Goal: Task Accomplishment & Management: Manage account settings

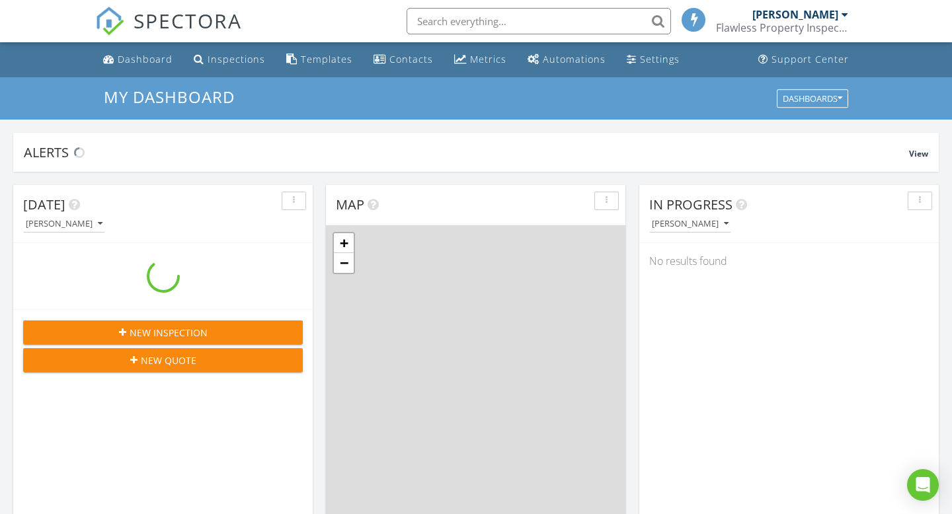
scroll to position [1204, 953]
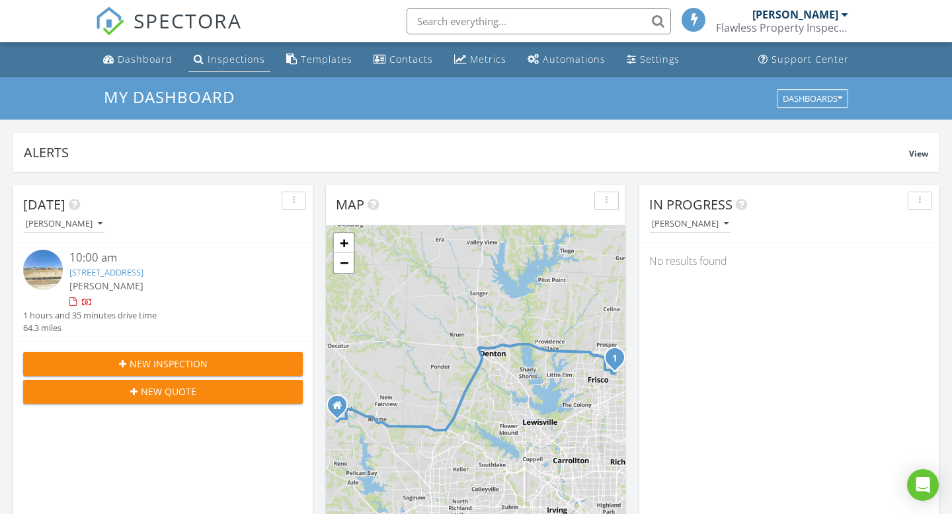
click at [239, 63] on div "Inspections" at bounding box center [237, 59] width 58 height 13
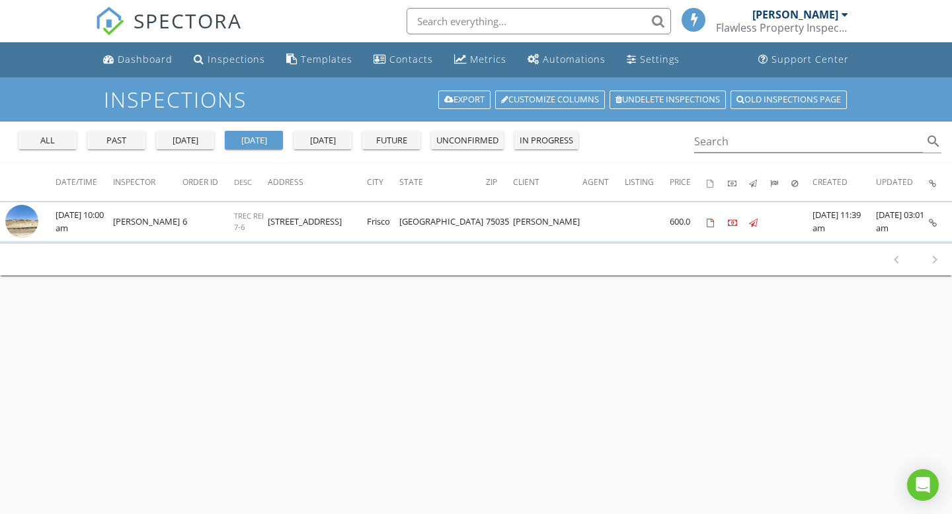
click at [203, 139] on div "yesterday" at bounding box center [185, 140] width 48 height 13
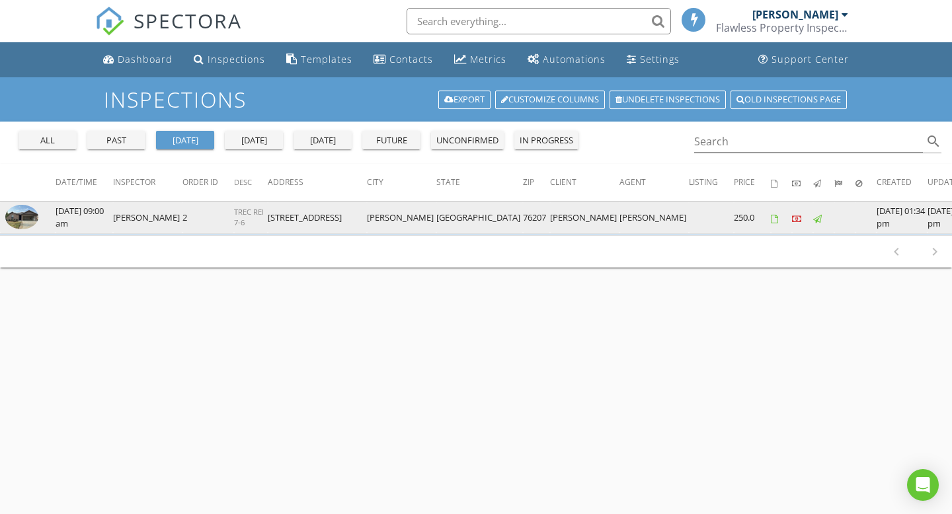
click at [33, 218] on img at bounding box center [21, 217] width 33 height 25
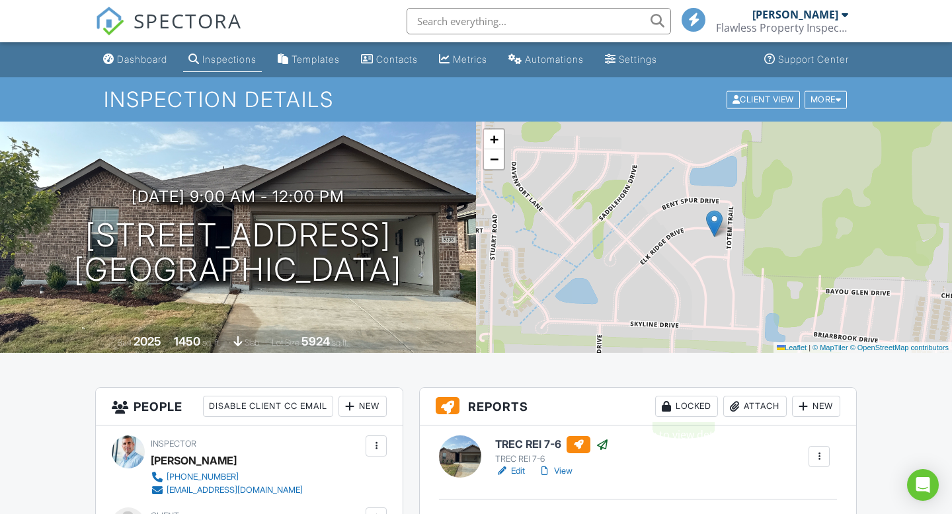
click at [674, 414] on div "Locked" at bounding box center [686, 406] width 63 height 21
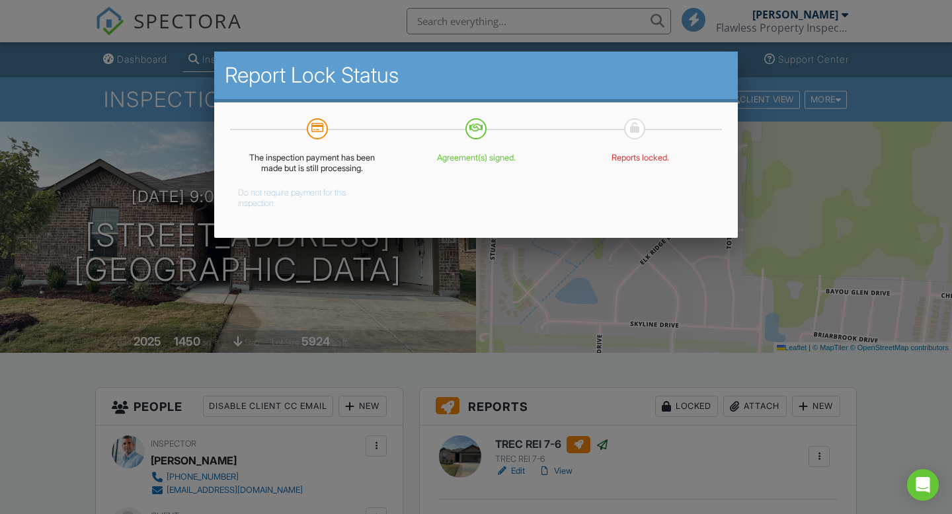
click at [283, 196] on button "Do not require payment for this inspection." at bounding box center [302, 195] width 128 height 26
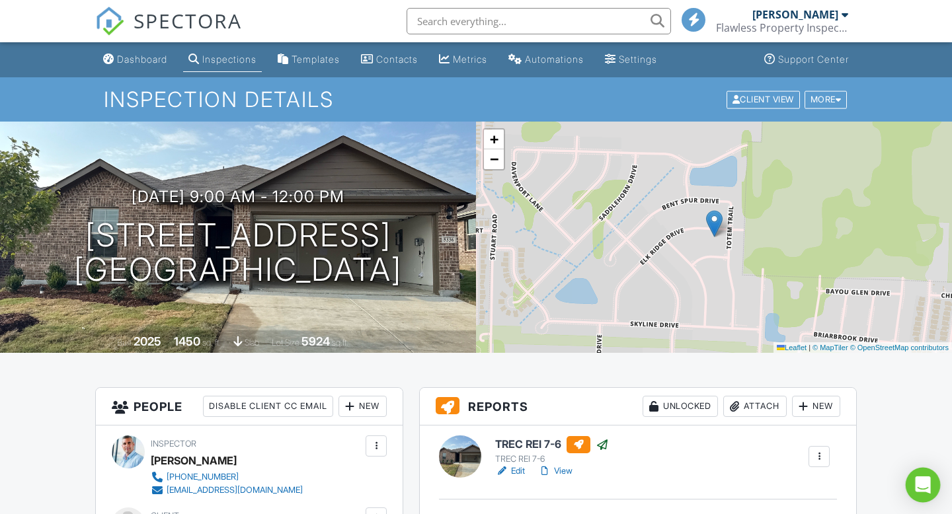
click at [933, 480] on div "Open Intercom Messenger" at bounding box center [923, 485] width 35 height 35
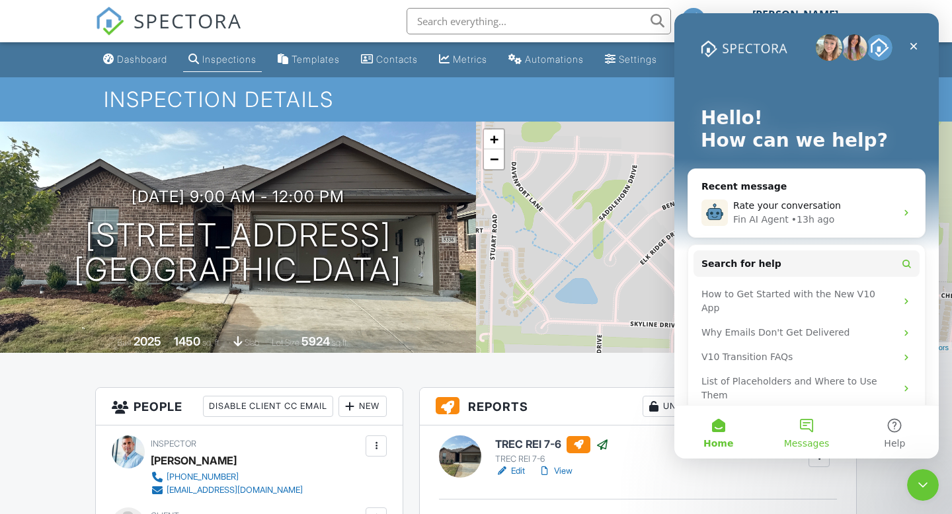
click at [799, 426] on button "Messages" at bounding box center [806, 432] width 88 height 53
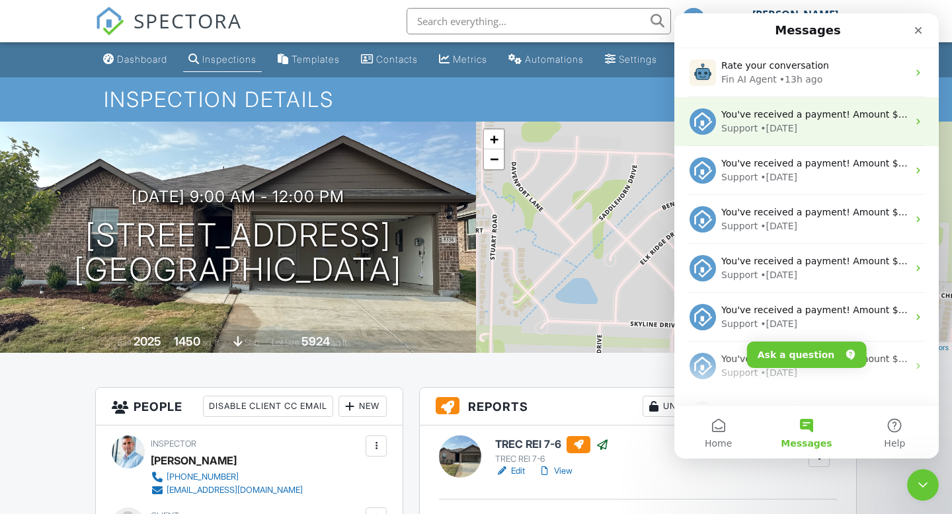
click at [797, 122] on div "Support • 1d ago" at bounding box center [814, 129] width 186 height 14
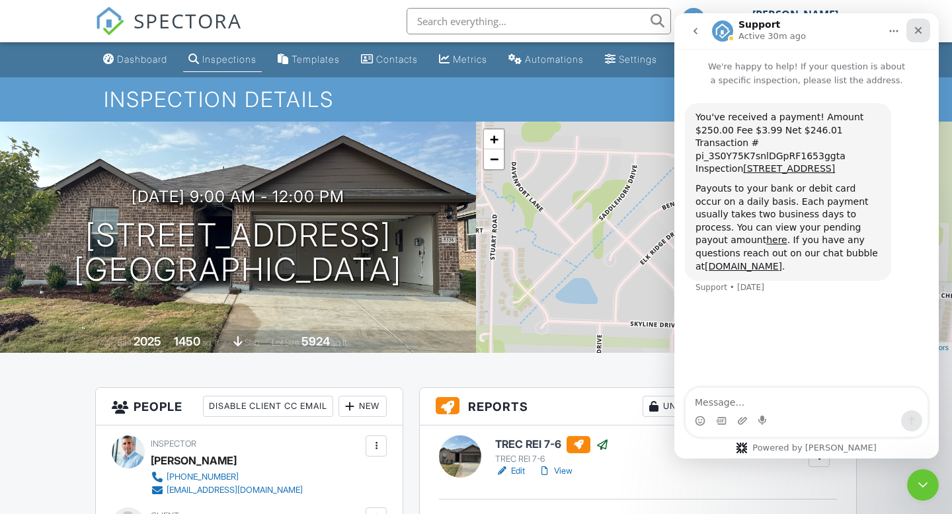
click at [923, 31] on div "Close" at bounding box center [918, 31] width 24 height 24
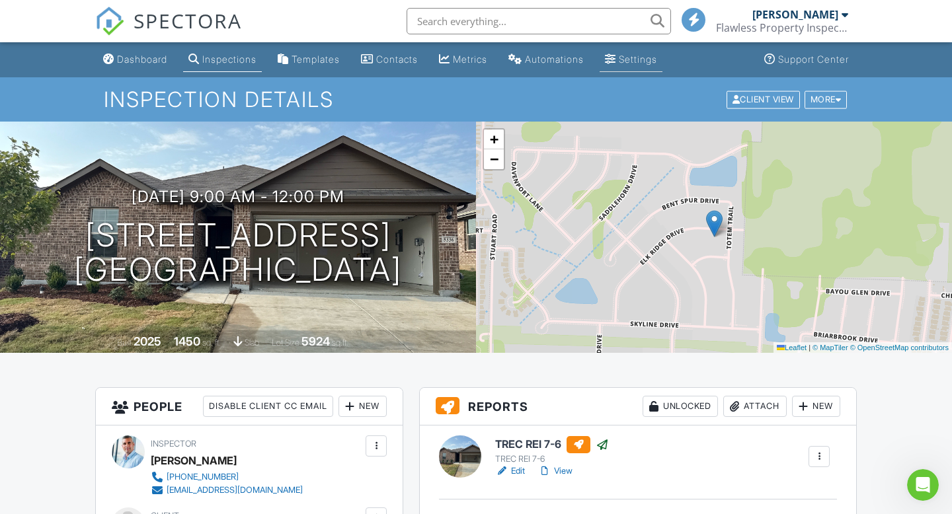
click at [657, 57] on div "Settings" at bounding box center [638, 59] width 38 height 11
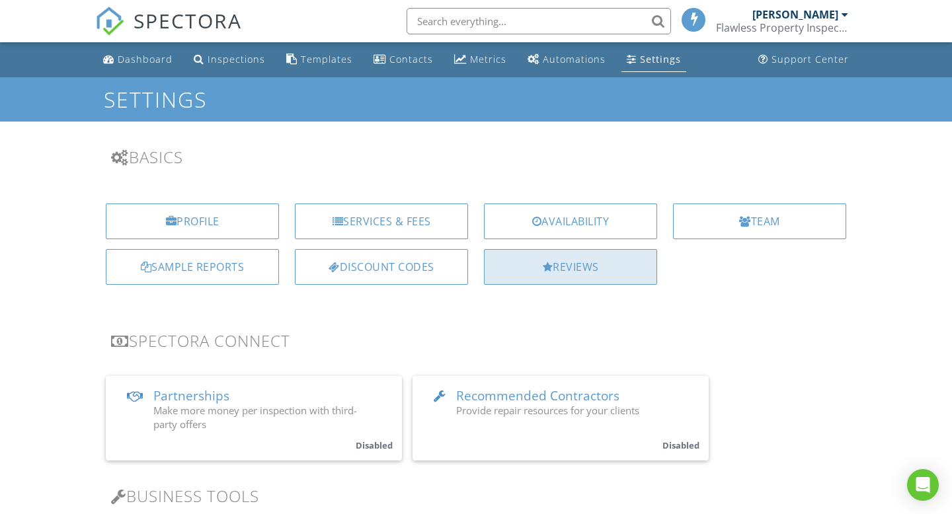
click at [611, 266] on div "Reviews" at bounding box center [570, 267] width 173 height 36
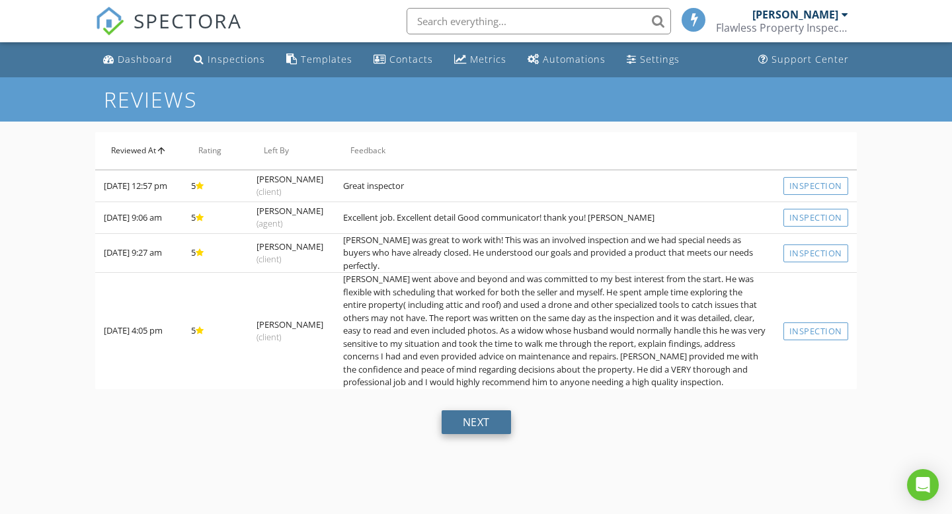
click at [469, 418] on div "next" at bounding box center [476, 423] width 69 height 24
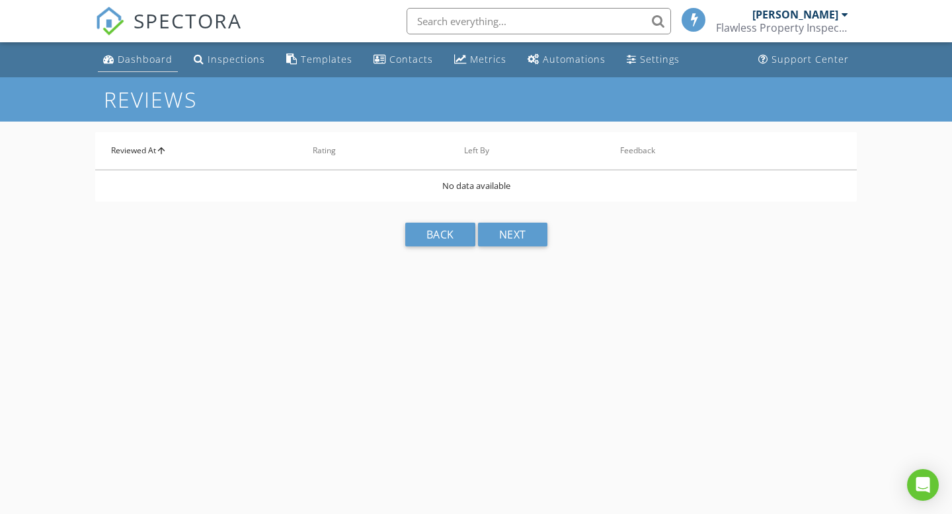
click at [161, 63] on div "Dashboard" at bounding box center [145, 59] width 55 height 13
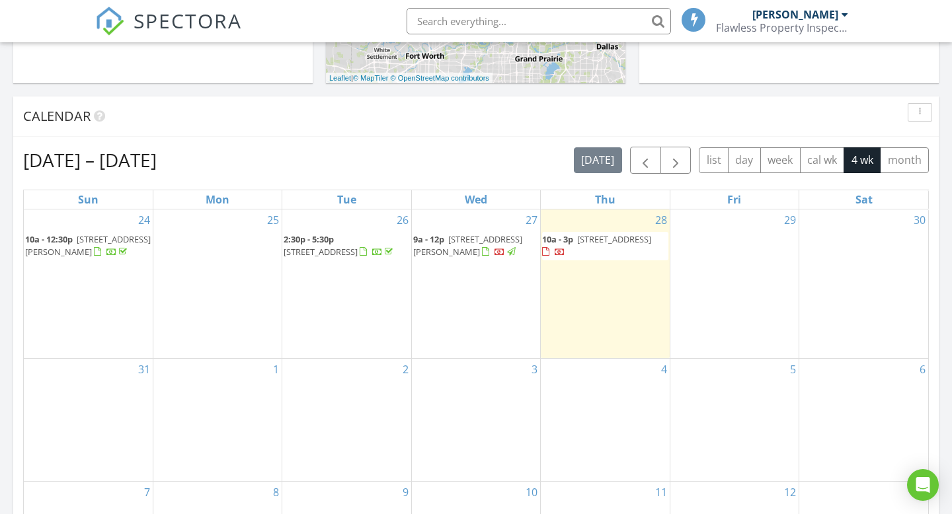
scroll to position [487, 0]
